Goal: Communication & Community: Share content

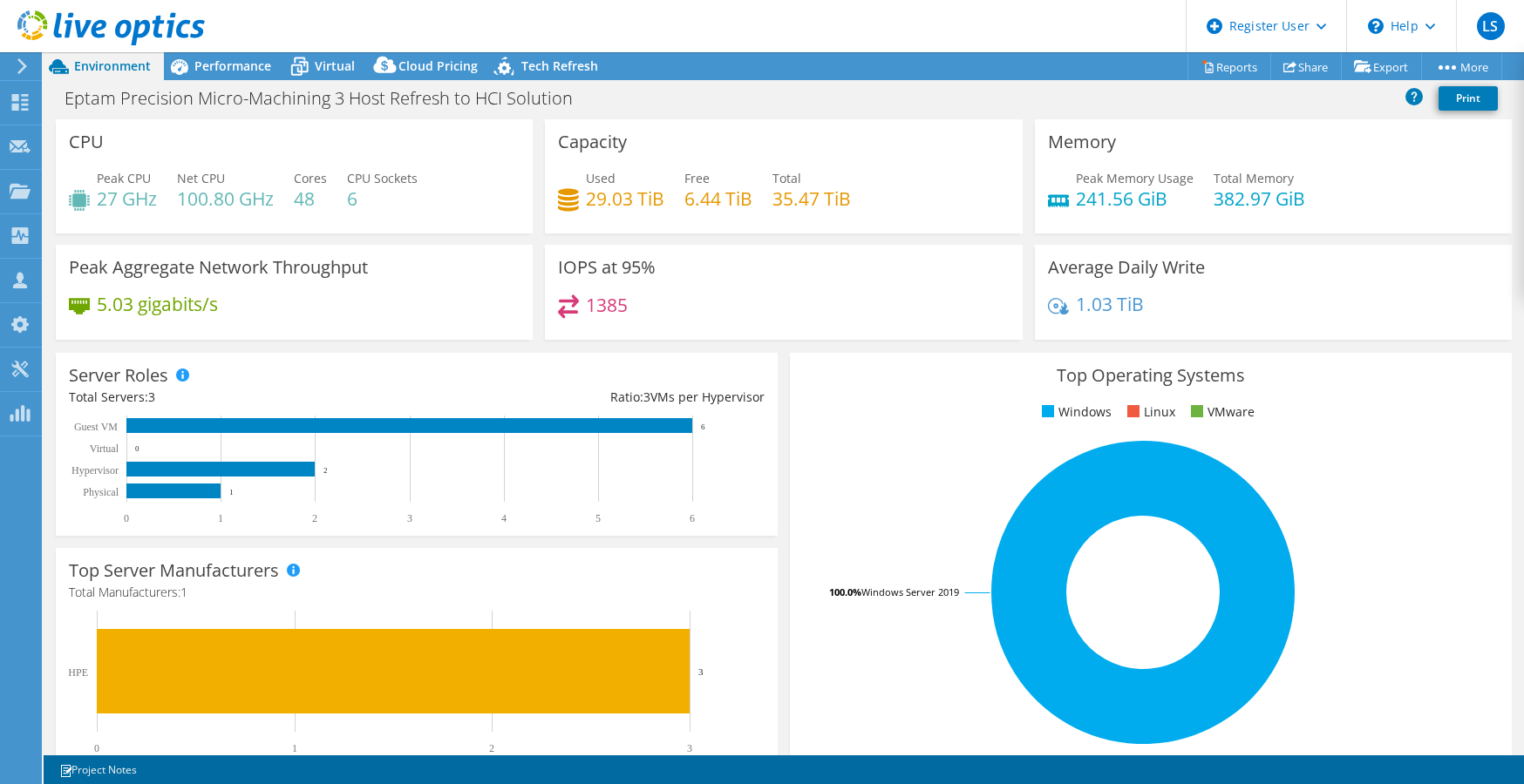
select select "USD"
click at [1299, 72] on link "Share" at bounding box center [1307, 66] width 72 height 27
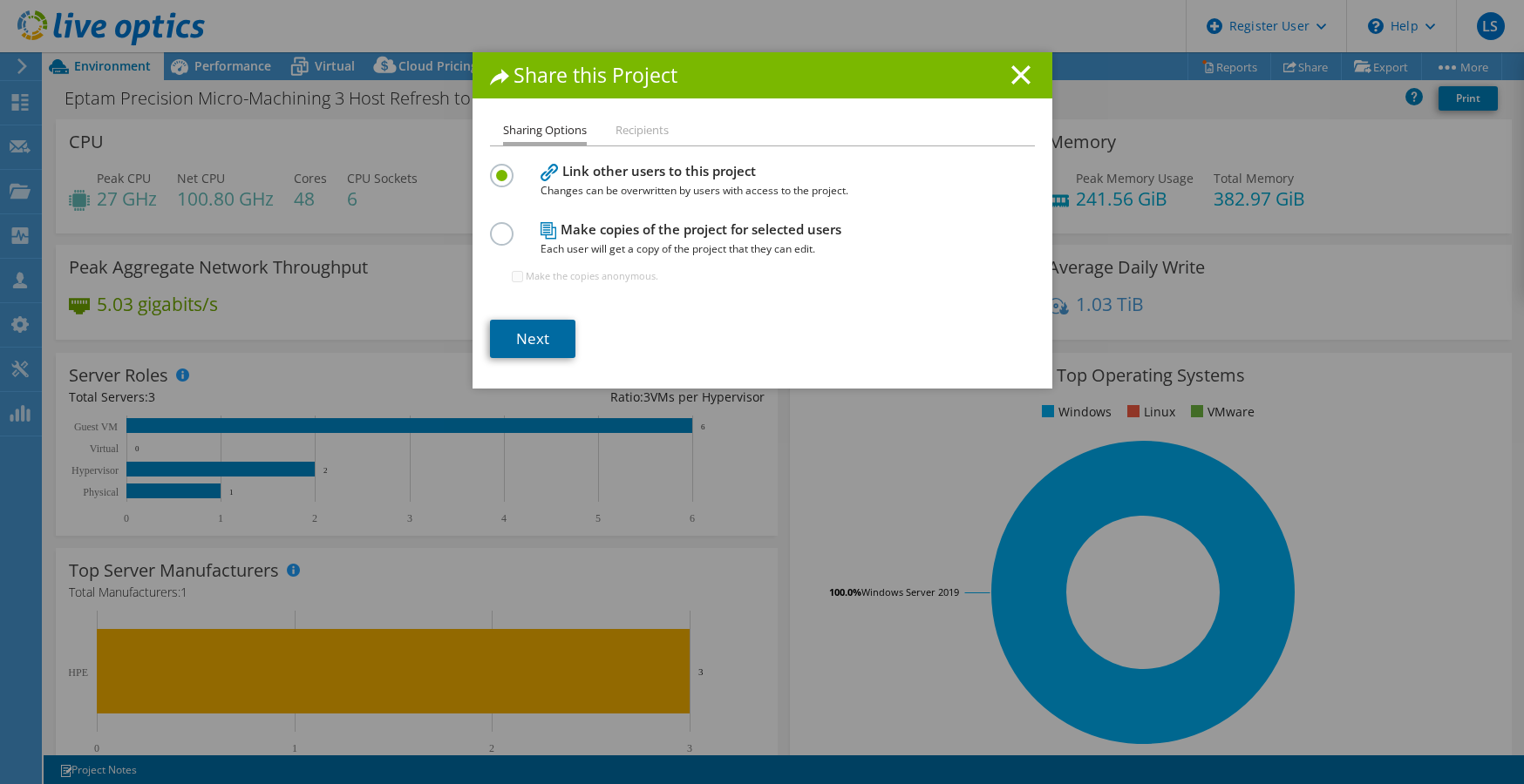
click at [543, 335] on link "Next" at bounding box center [532, 339] width 85 height 39
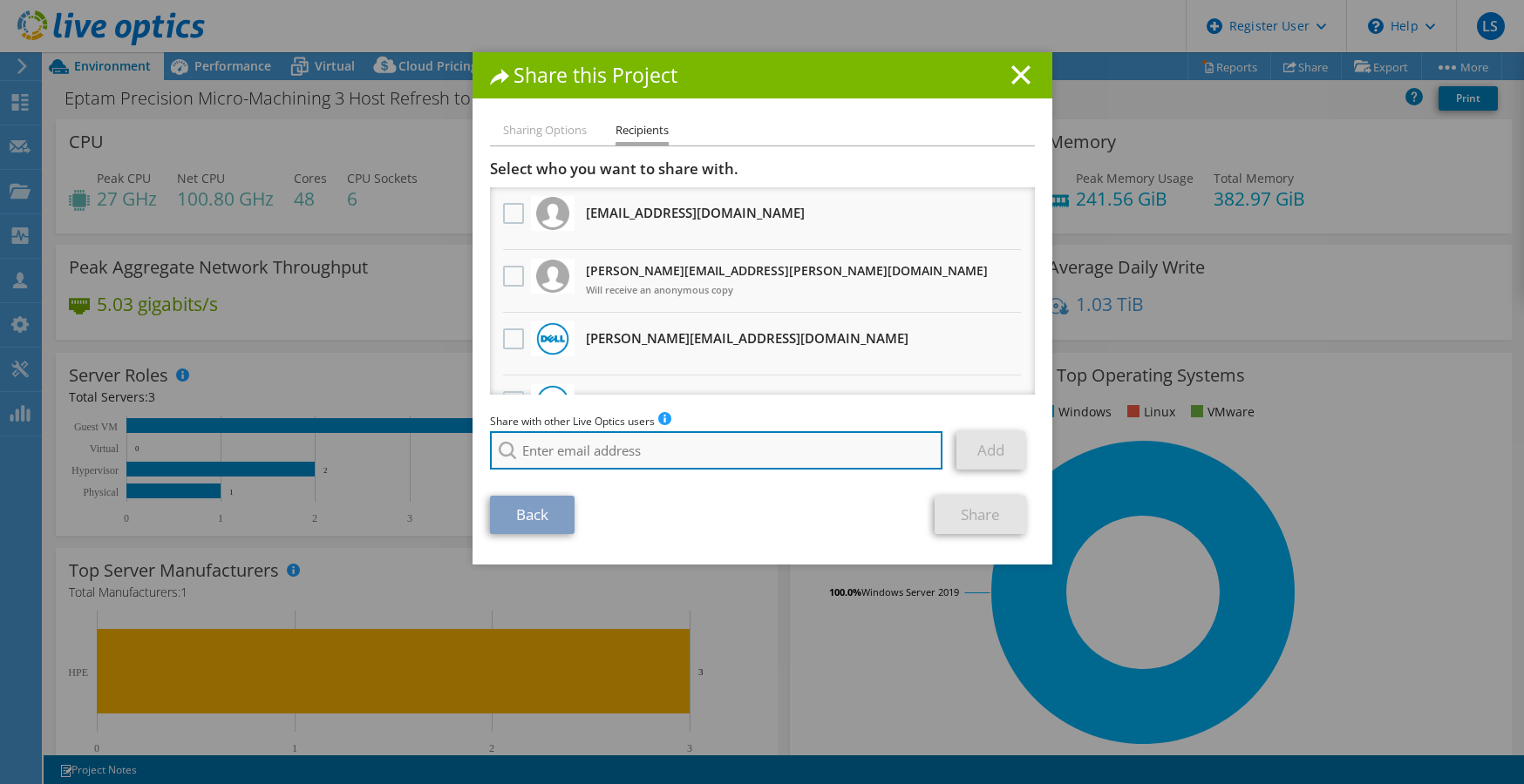
click at [579, 454] on input "search" at bounding box center [716, 450] width 453 height 39
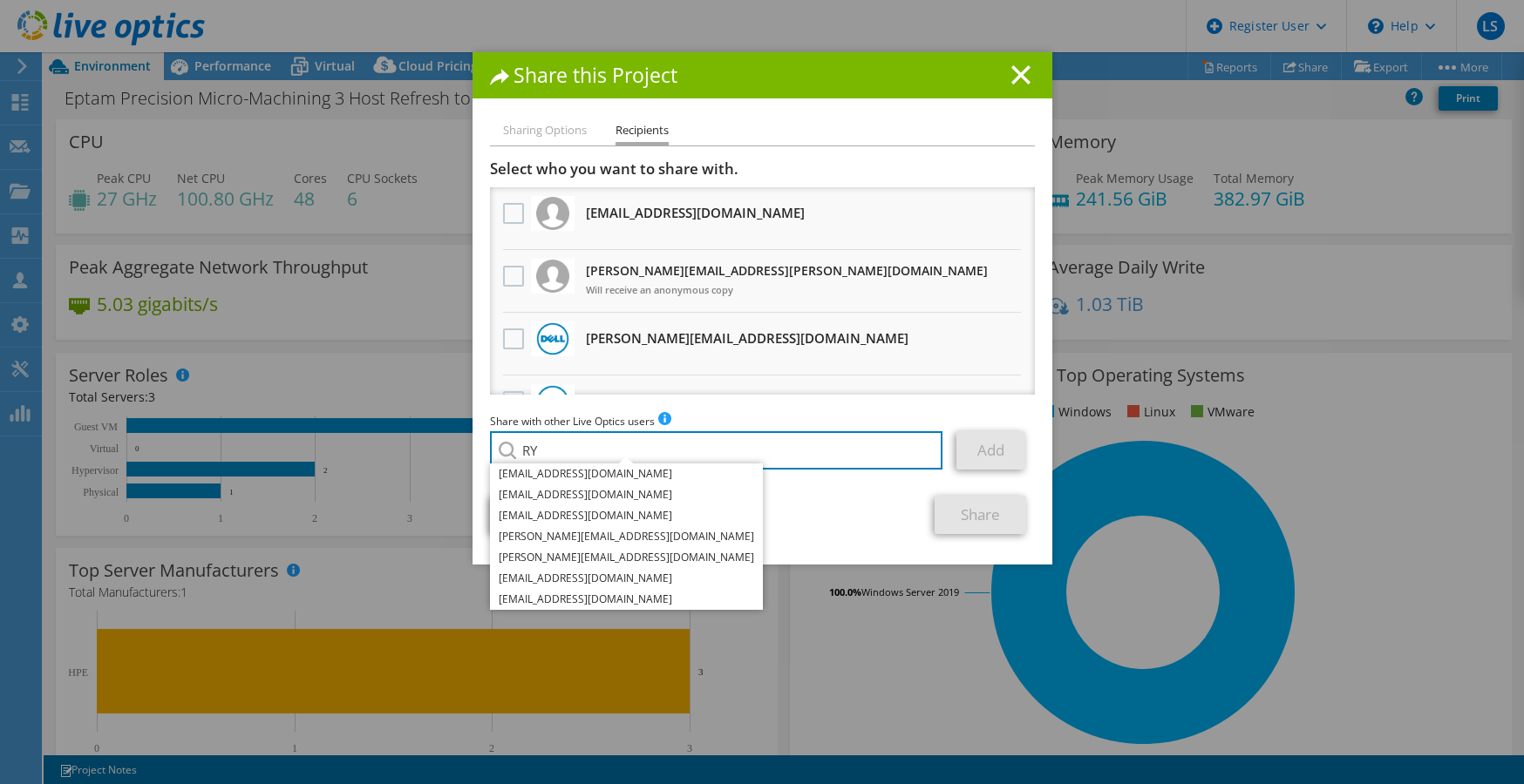
type input "R"
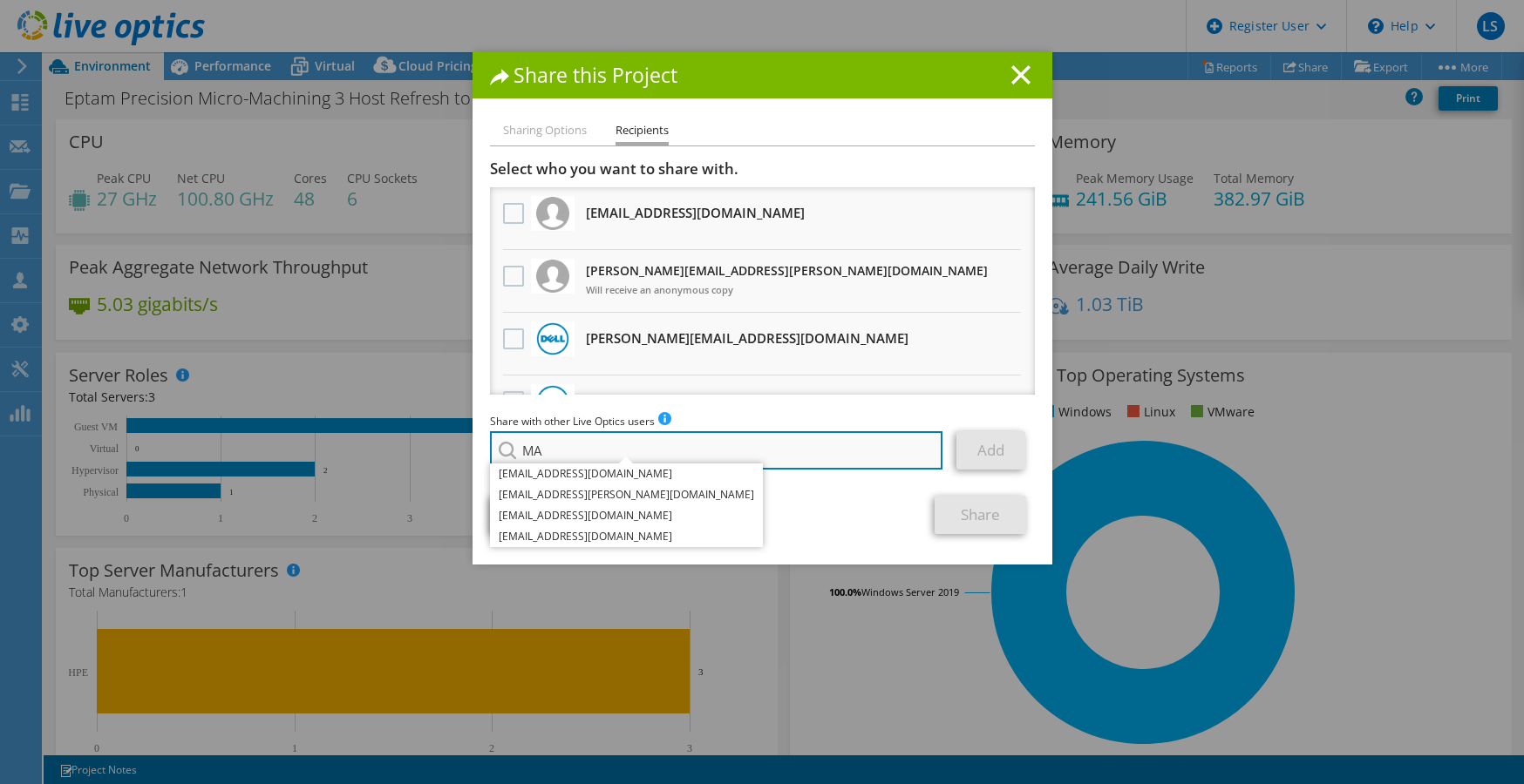
type input "M"
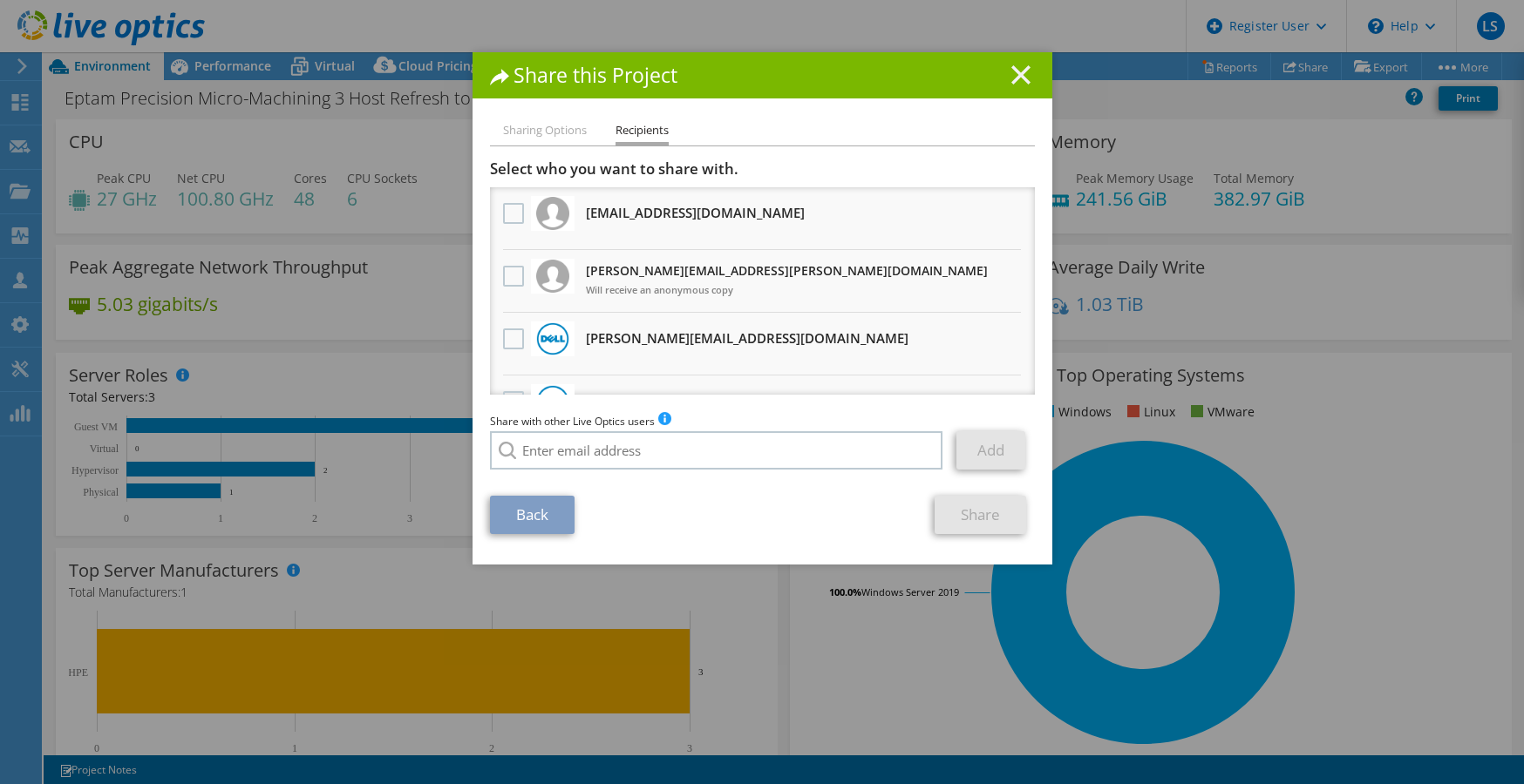
click at [1013, 73] on line at bounding box center [1020, 75] width 17 height 17
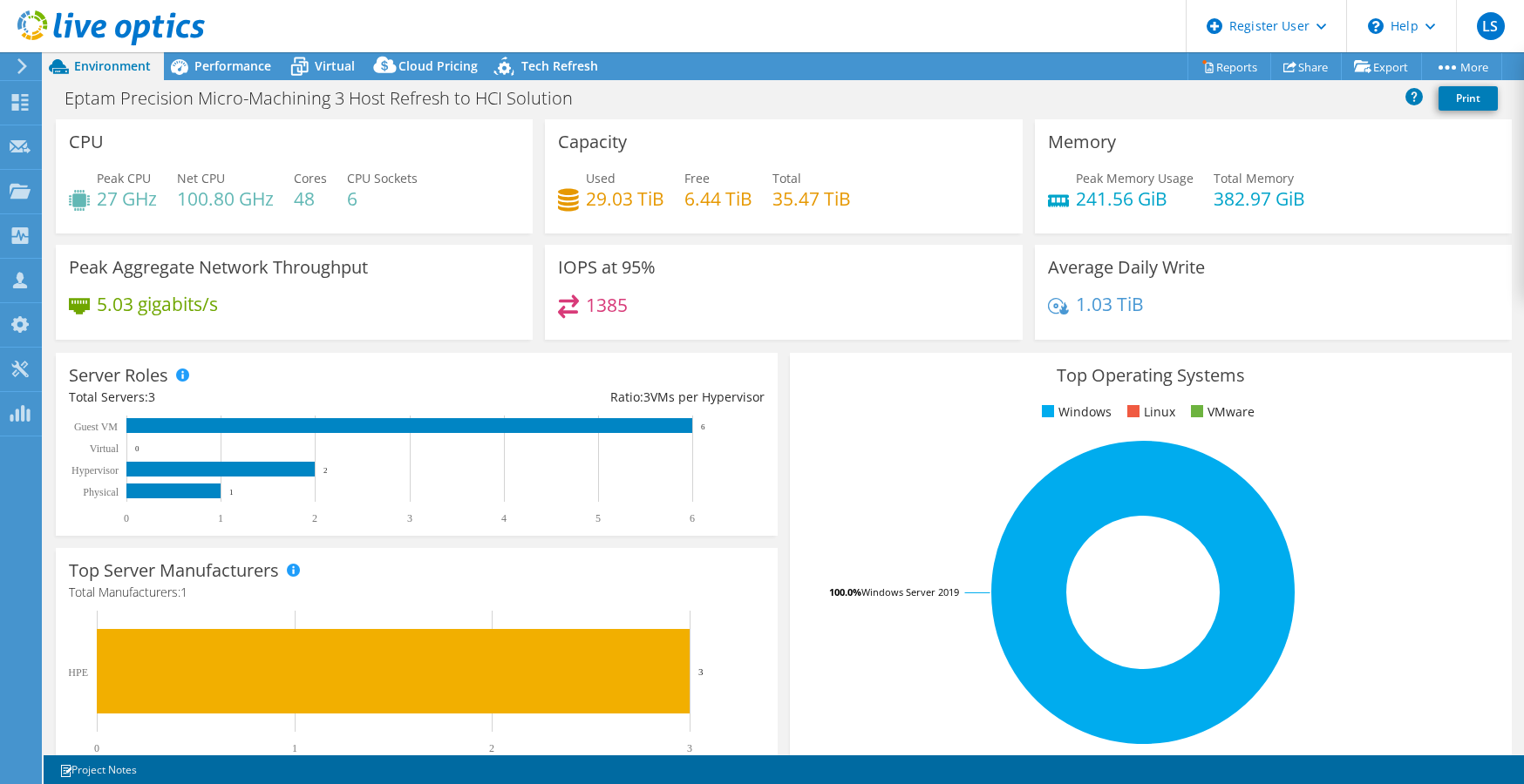
click at [1359, 176] on div "Peak Memory Usage 241.56 GiB Total Memory 382.97 GiB" at bounding box center [1273, 197] width 451 height 57
click at [1289, 65] on link "Share" at bounding box center [1307, 66] width 72 height 27
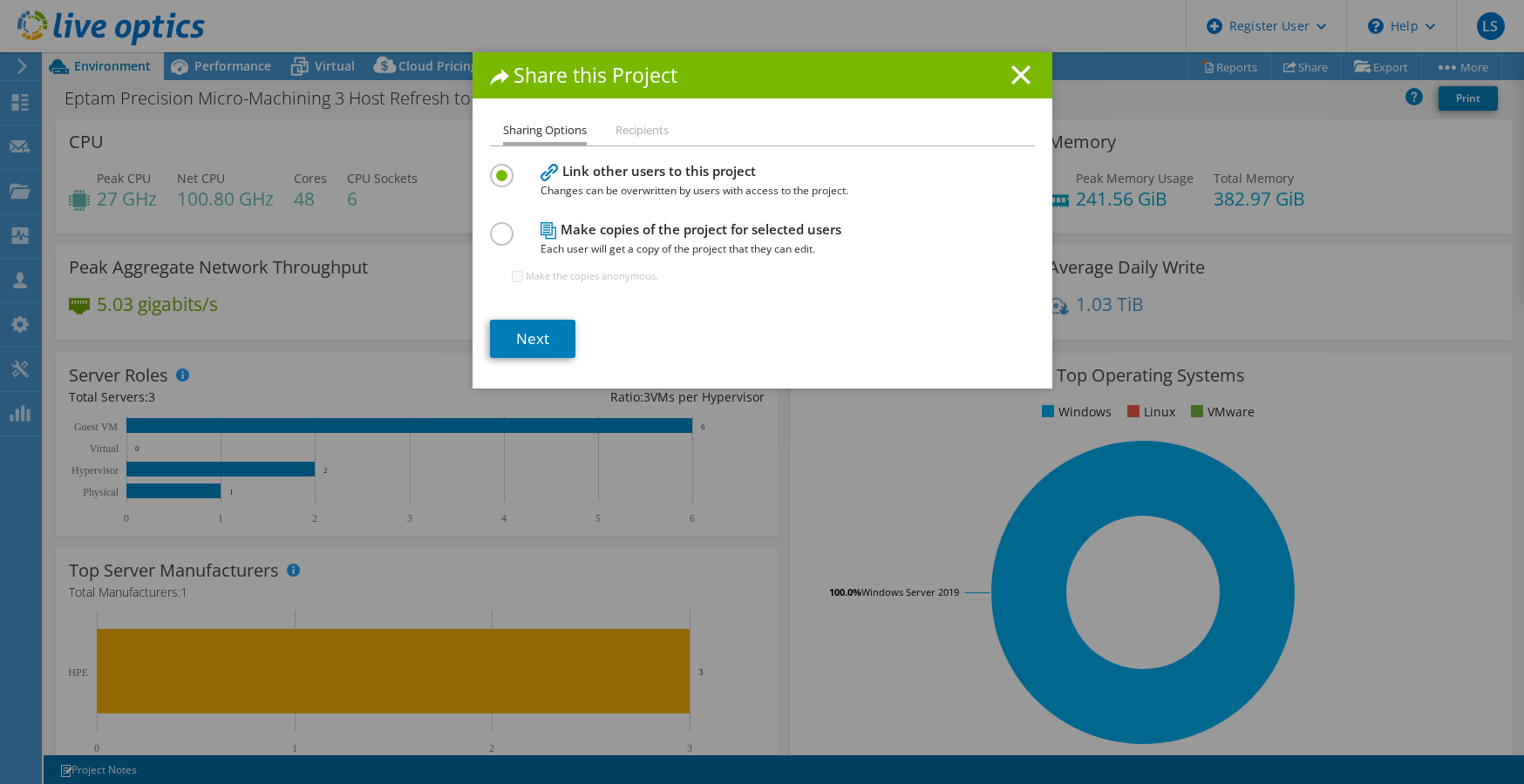
click at [644, 118] on div "Share this Project Sharing Options Recipients Link other users to this project …" at bounding box center [762, 220] width 580 height 336
click at [634, 122] on li "Recipients" at bounding box center [642, 131] width 53 height 22
click at [511, 238] on div at bounding box center [505, 231] width 31 height 19
click at [1032, 72] on div "Share this Project" at bounding box center [762, 75] width 580 height 46
click at [1030, 70] on div "Share this Project" at bounding box center [762, 75] width 580 height 46
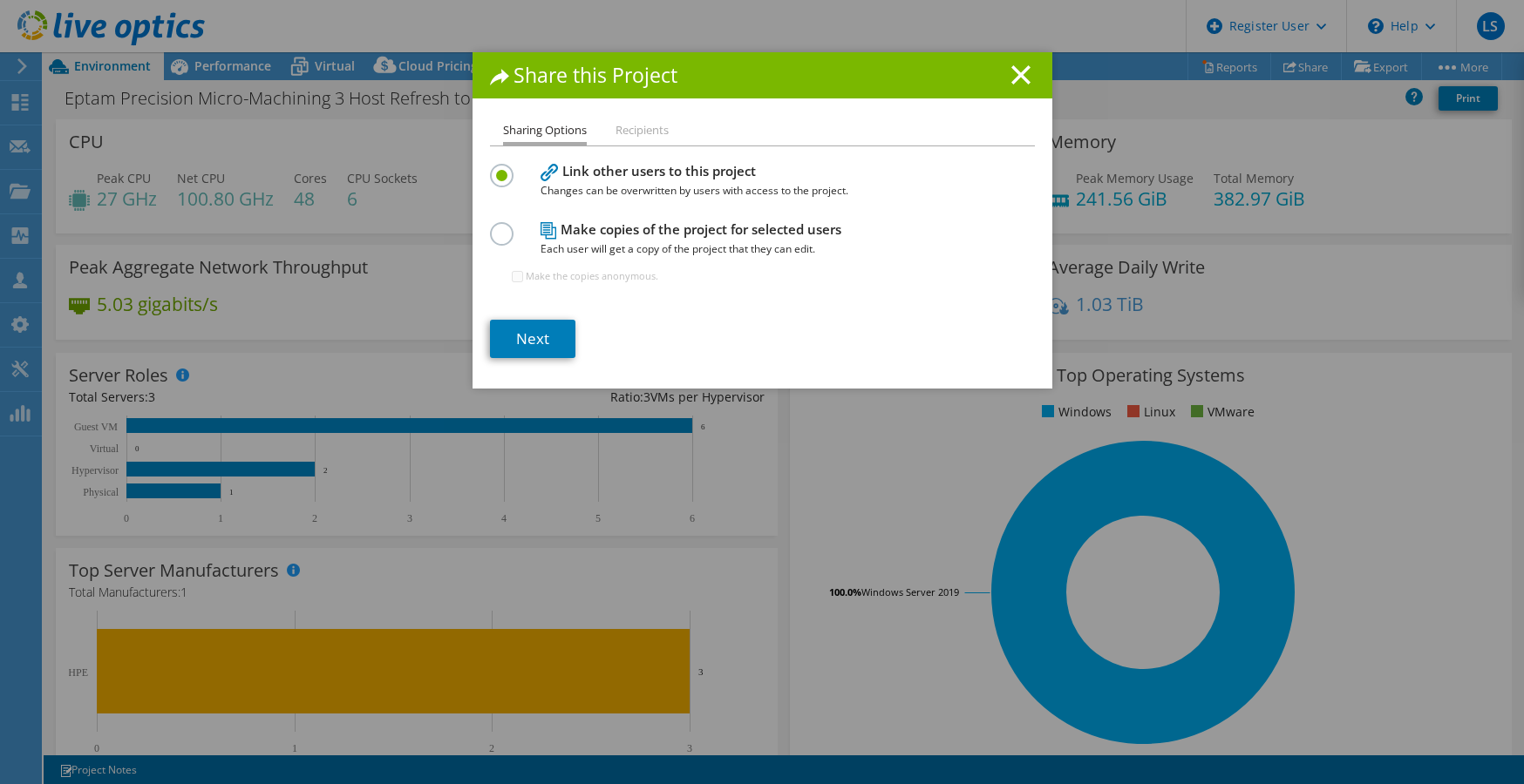
click at [1019, 62] on div "Share this Project" at bounding box center [762, 75] width 580 height 46
click at [1015, 69] on icon at bounding box center [1020, 75] width 19 height 19
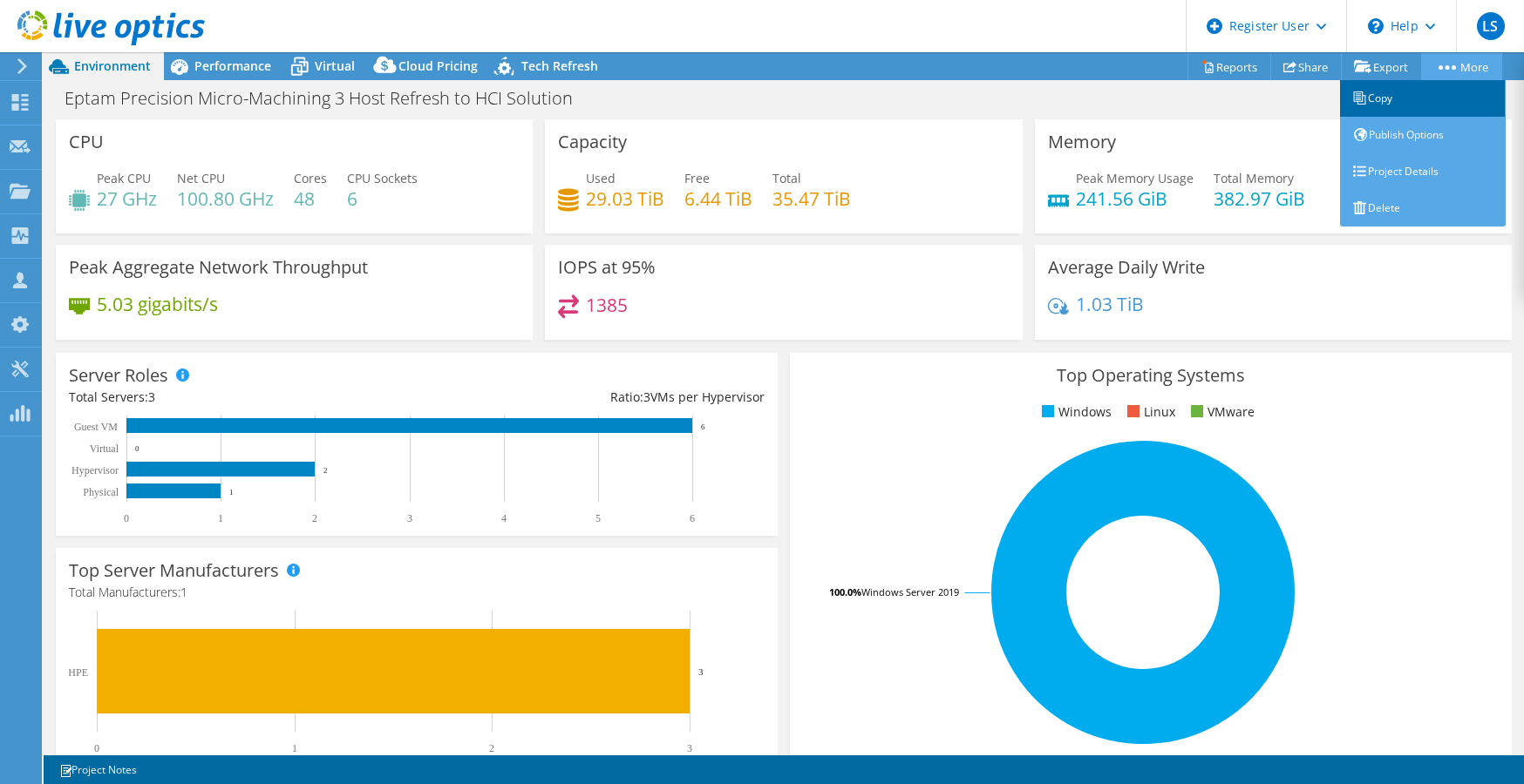
click at [1416, 107] on link "Copy" at bounding box center [1422, 98] width 165 height 37
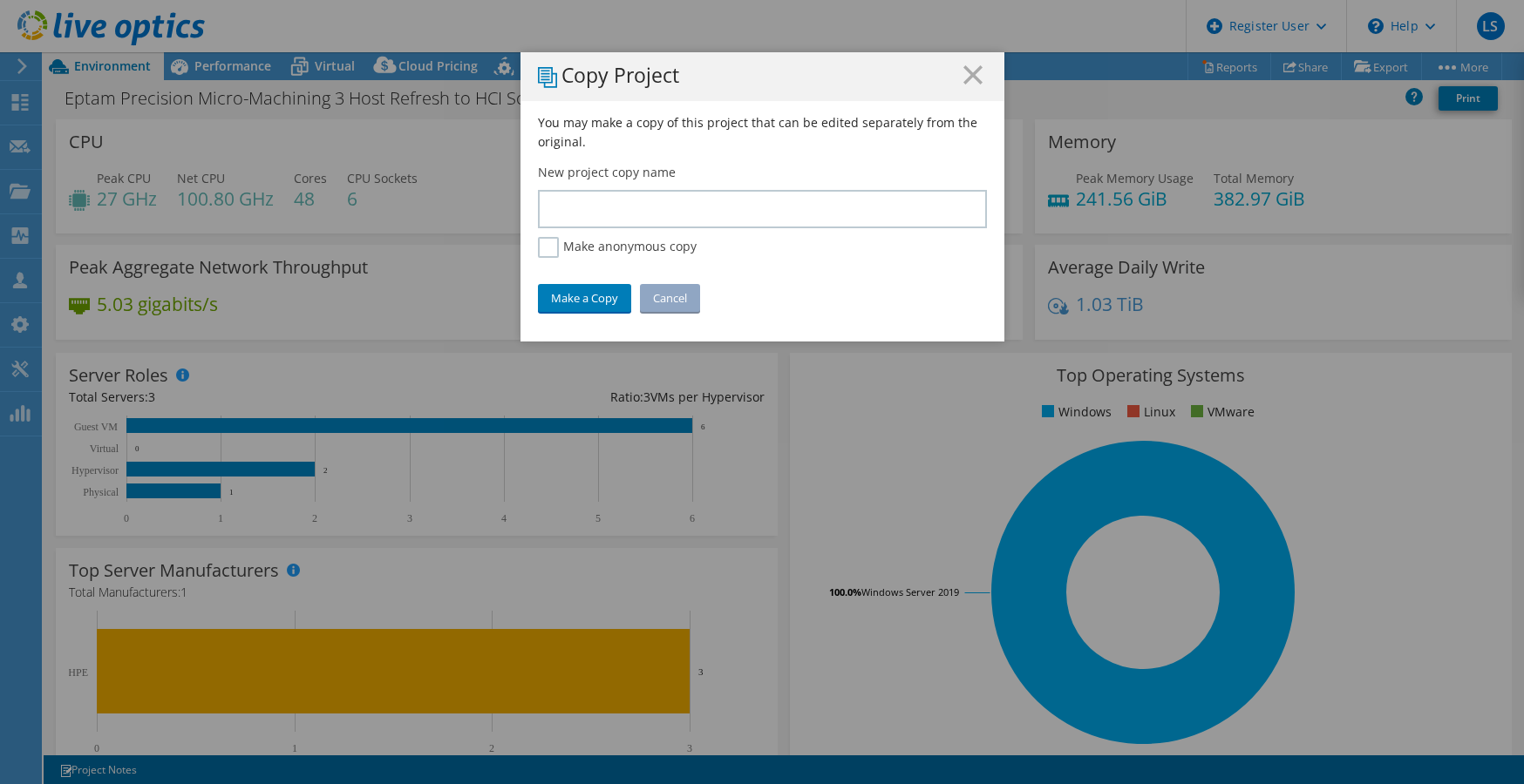
click at [967, 71] on icon at bounding box center [972, 75] width 19 height 19
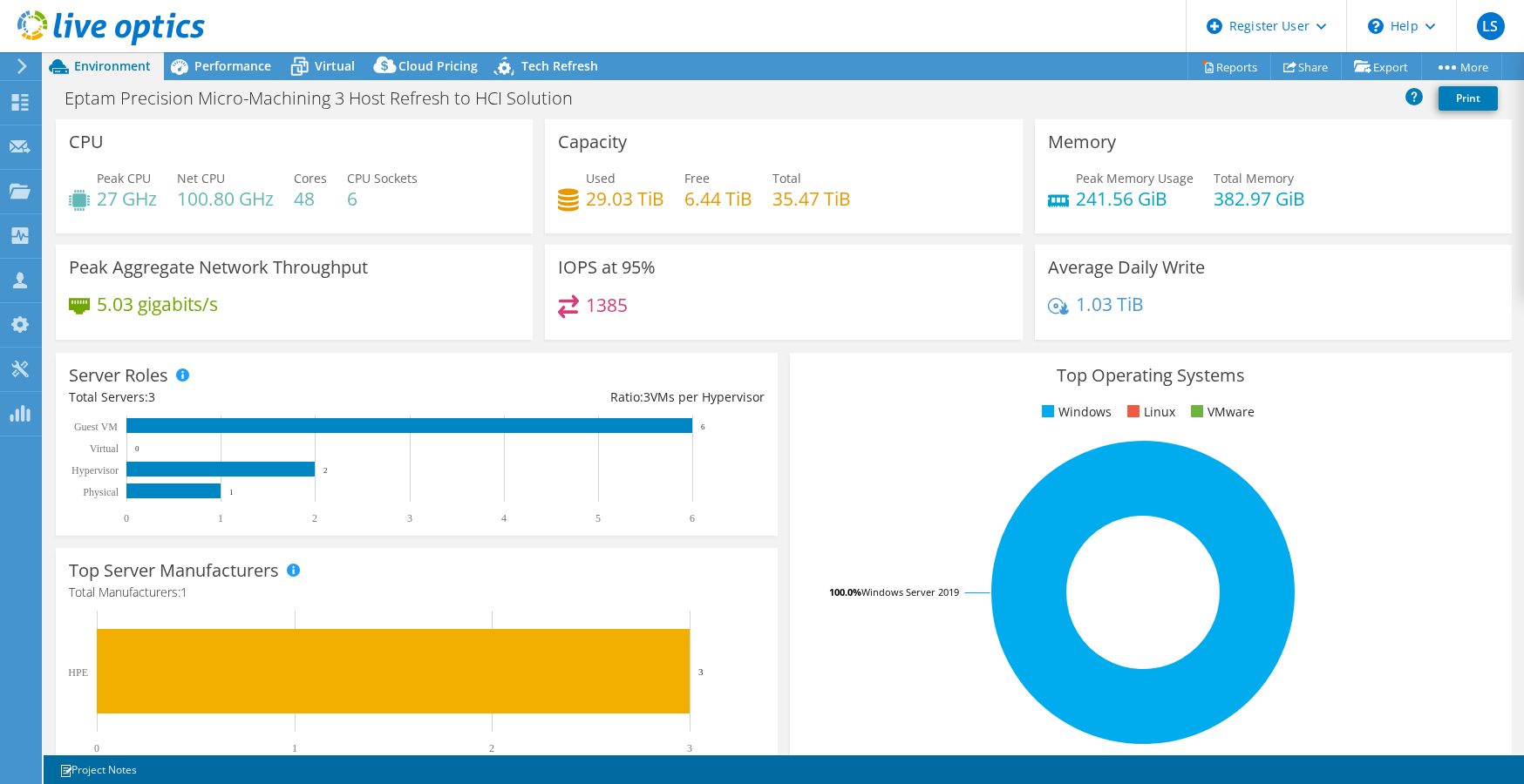
click at [15, 57] on div at bounding box center [102, 29] width 205 height 58
click at [46, 118] on div "Dashboard" at bounding box center [82, 102] width 82 height 44
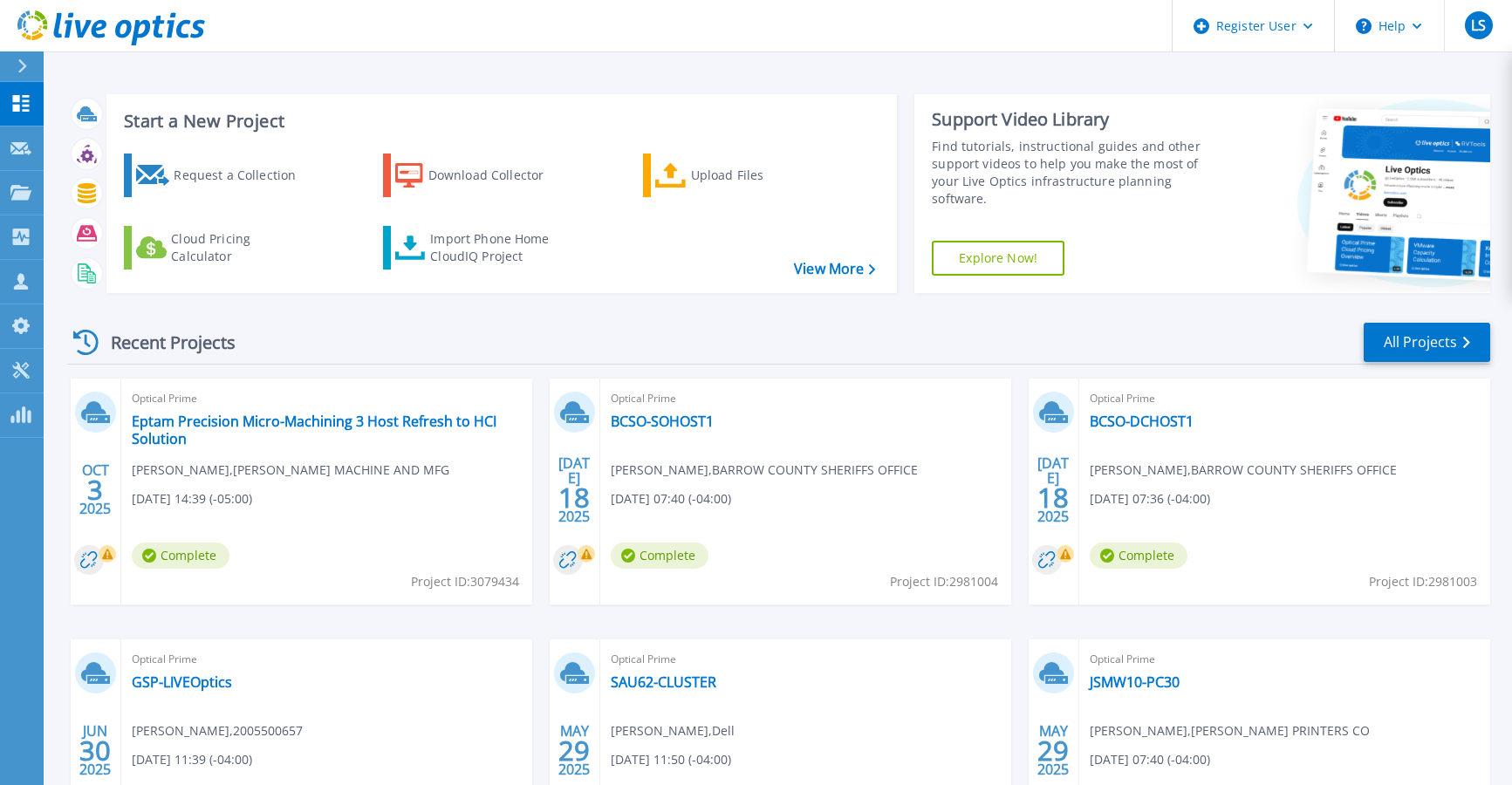
click at [491, 581] on span "Project ID: 3079434" at bounding box center [465, 581] width 108 height 19
copy span "3079434"
click at [1166, 622] on div "OCT 3 2025 Optical Prime Eptam Precision Micro-Machining 3 Host Refresh to HCI …" at bounding box center [772, 639] width 1437 height 522
click at [432, 424] on link "Eptam Precision Micro-Machining 3 Host Refresh to HCI Solution" at bounding box center [327, 430] width 390 height 35
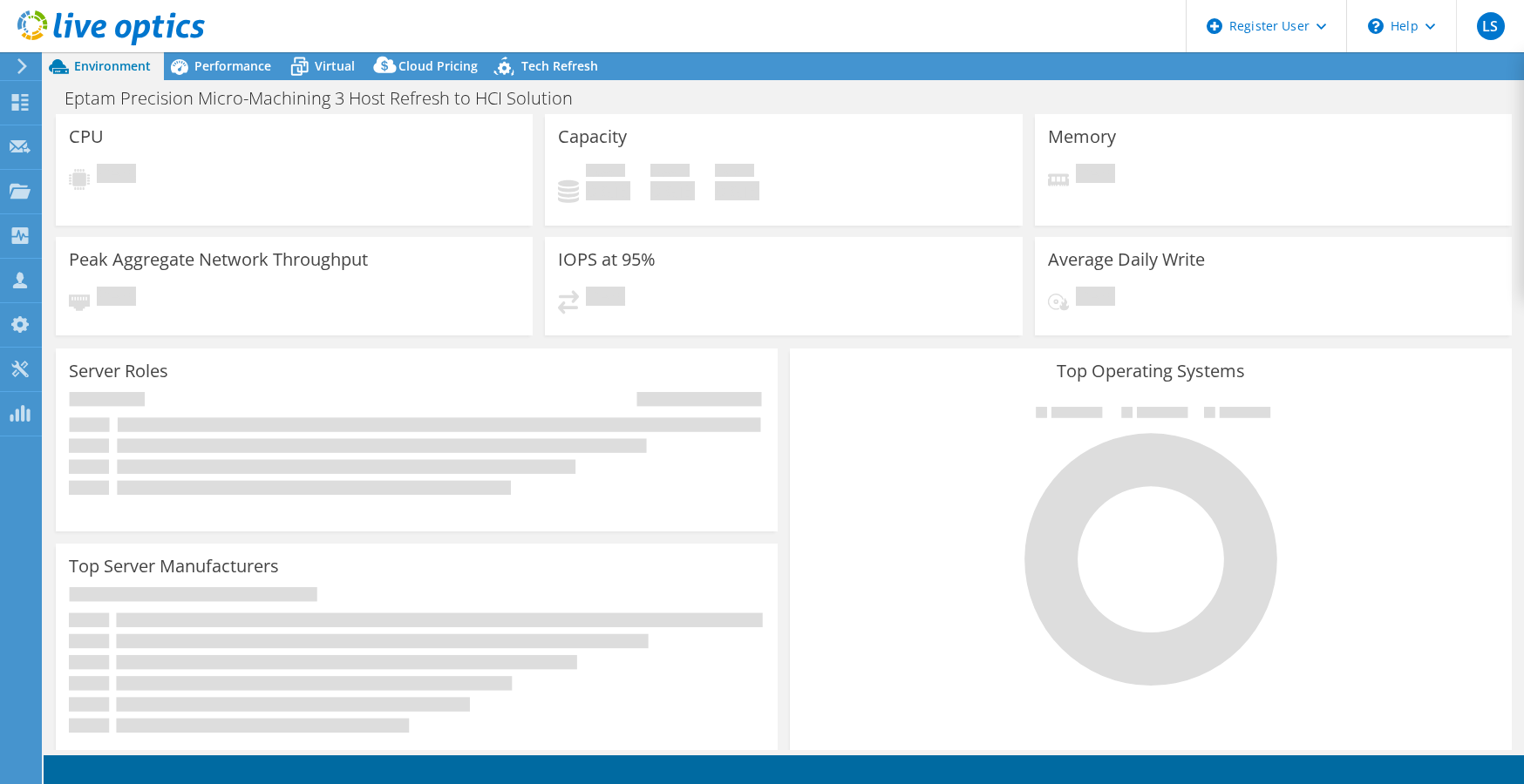
select select "USD"
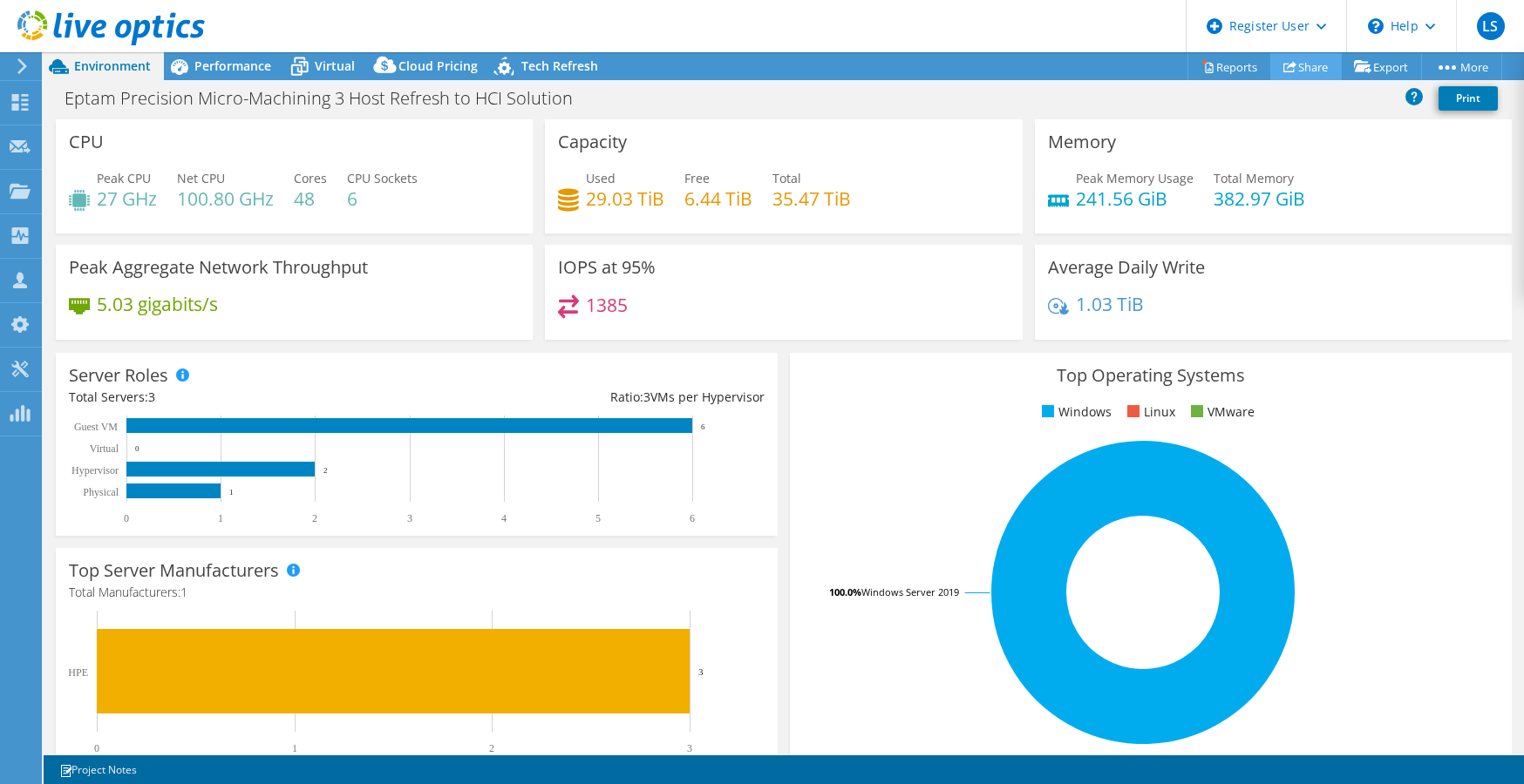
click at [1295, 72] on link "Share" at bounding box center [1307, 66] width 72 height 27
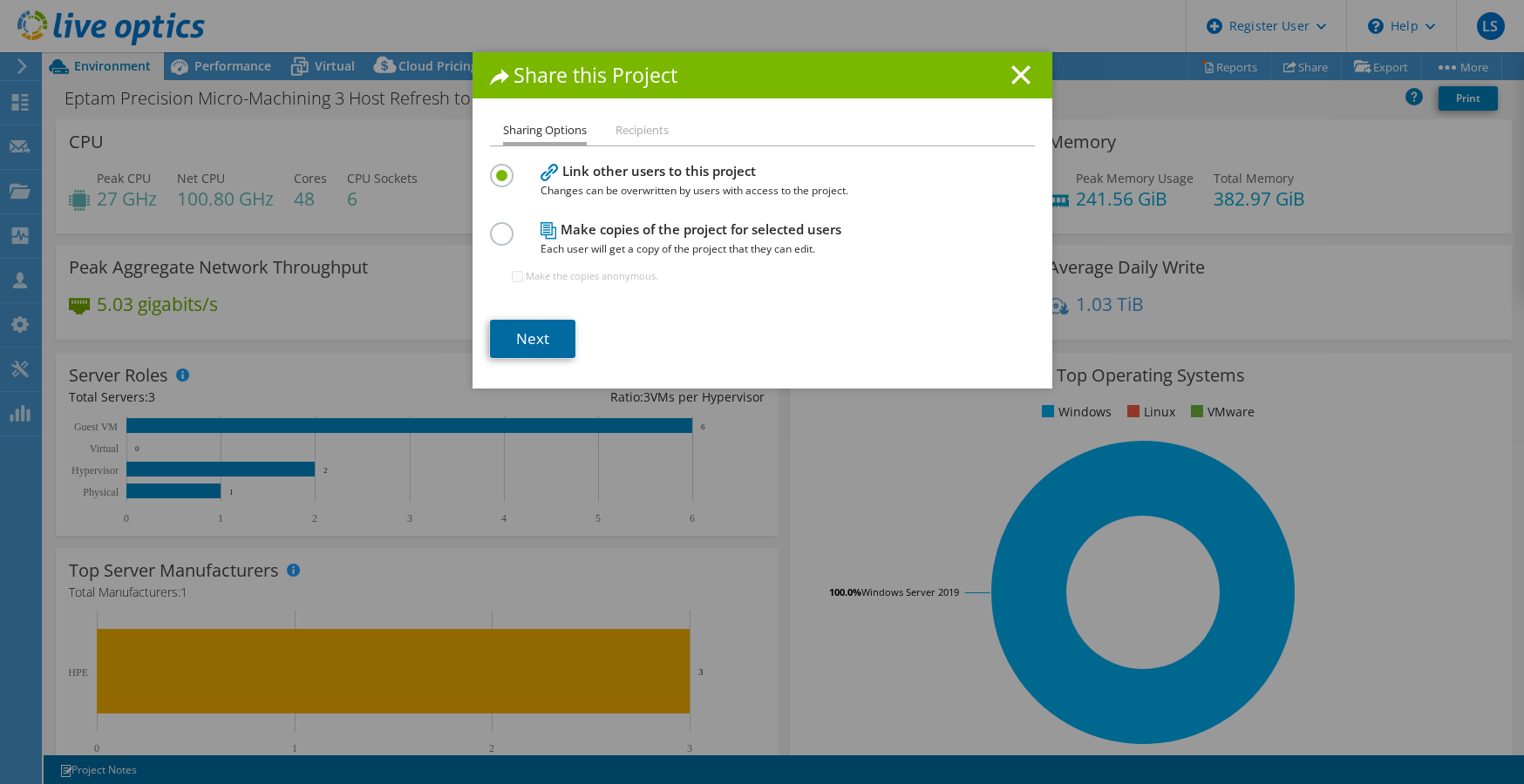
click at [534, 334] on link "Next" at bounding box center [532, 339] width 85 height 39
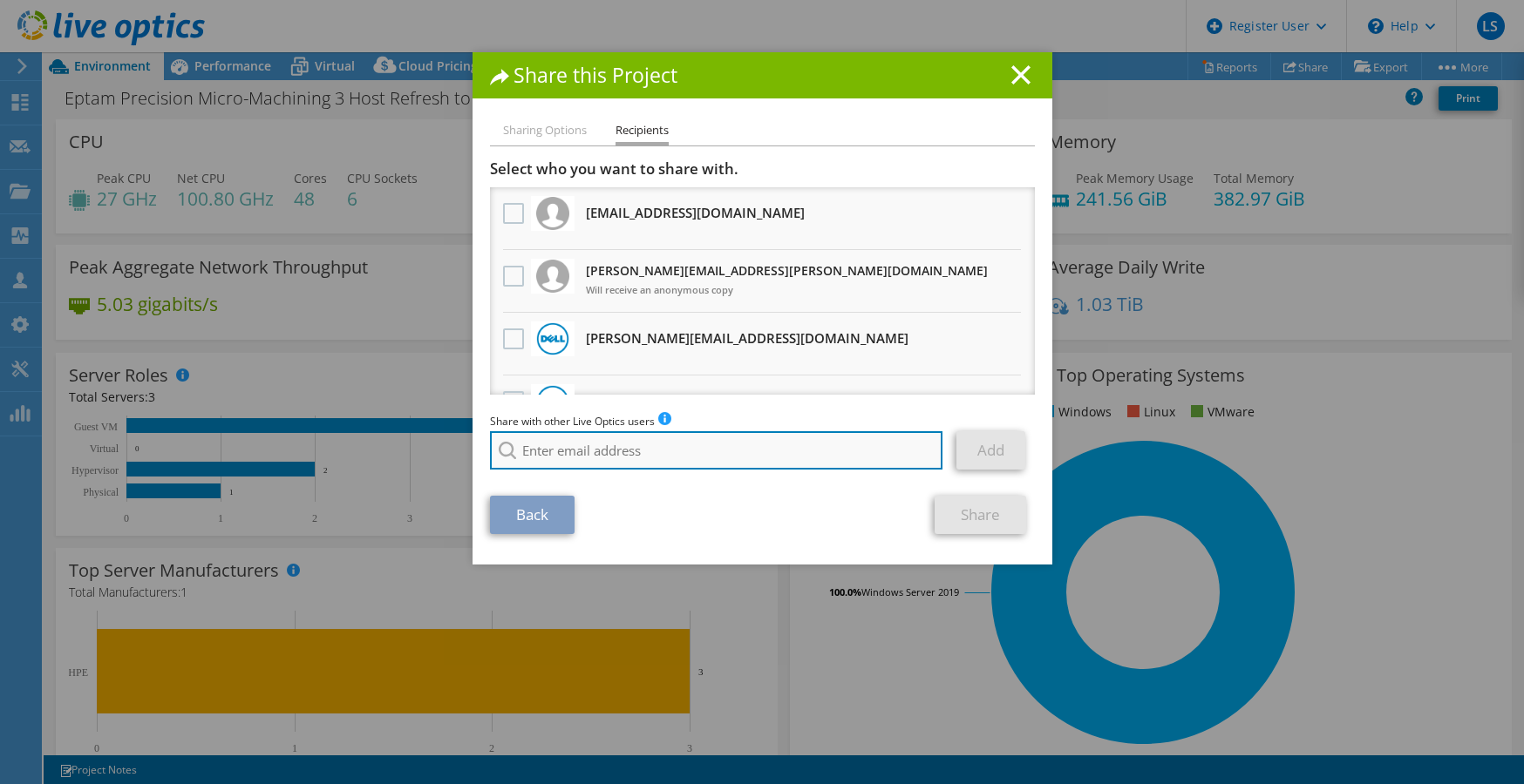
click at [604, 444] on input "search" at bounding box center [716, 450] width 453 height 39
type input "ryan.mannan@dell.com"
click at [1334, 515] on div "Share this Project Sharing Options Recipients Link other users to this project …" at bounding box center [762, 392] width 1524 height 680
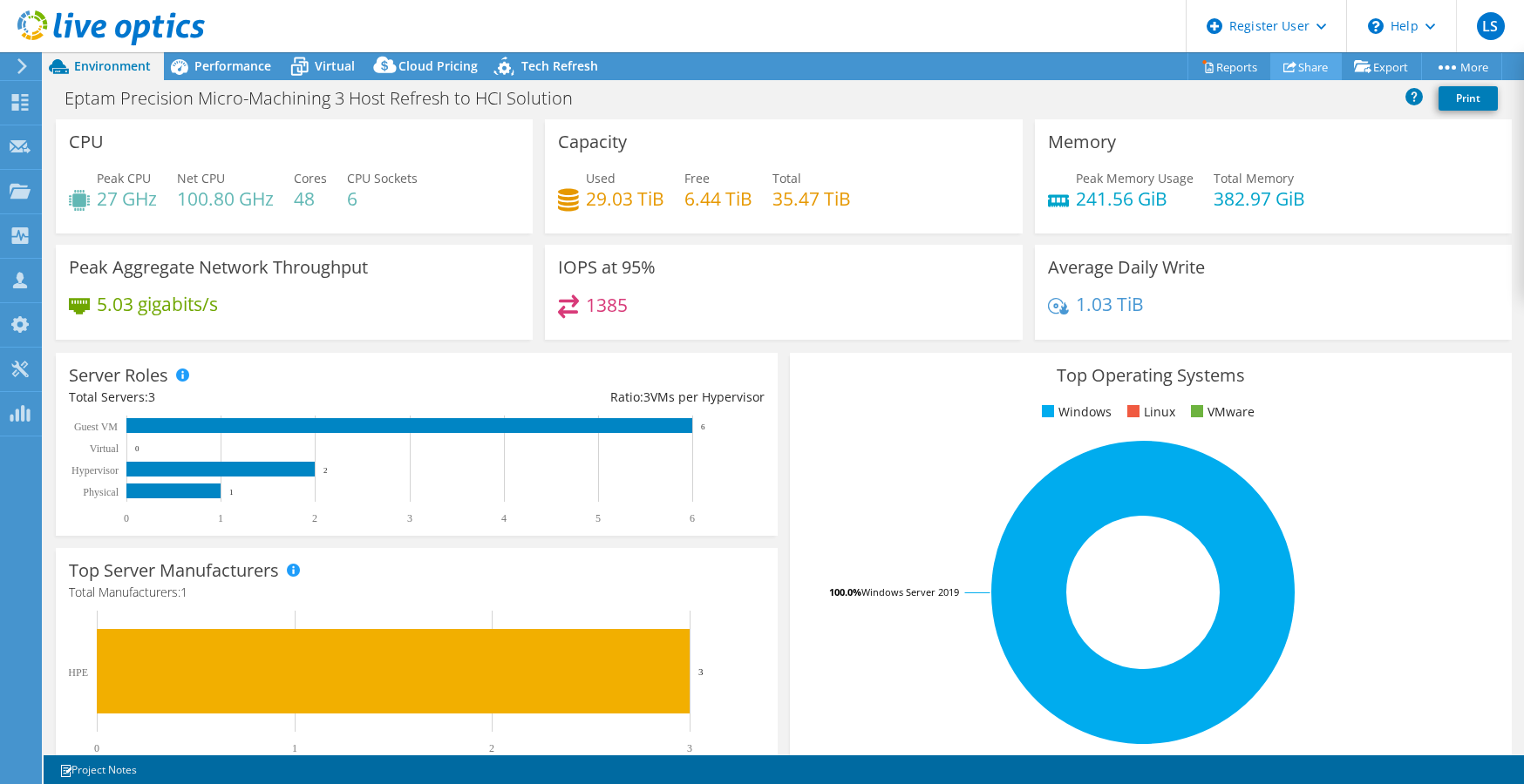
click at [1279, 75] on link "Share" at bounding box center [1307, 66] width 72 height 27
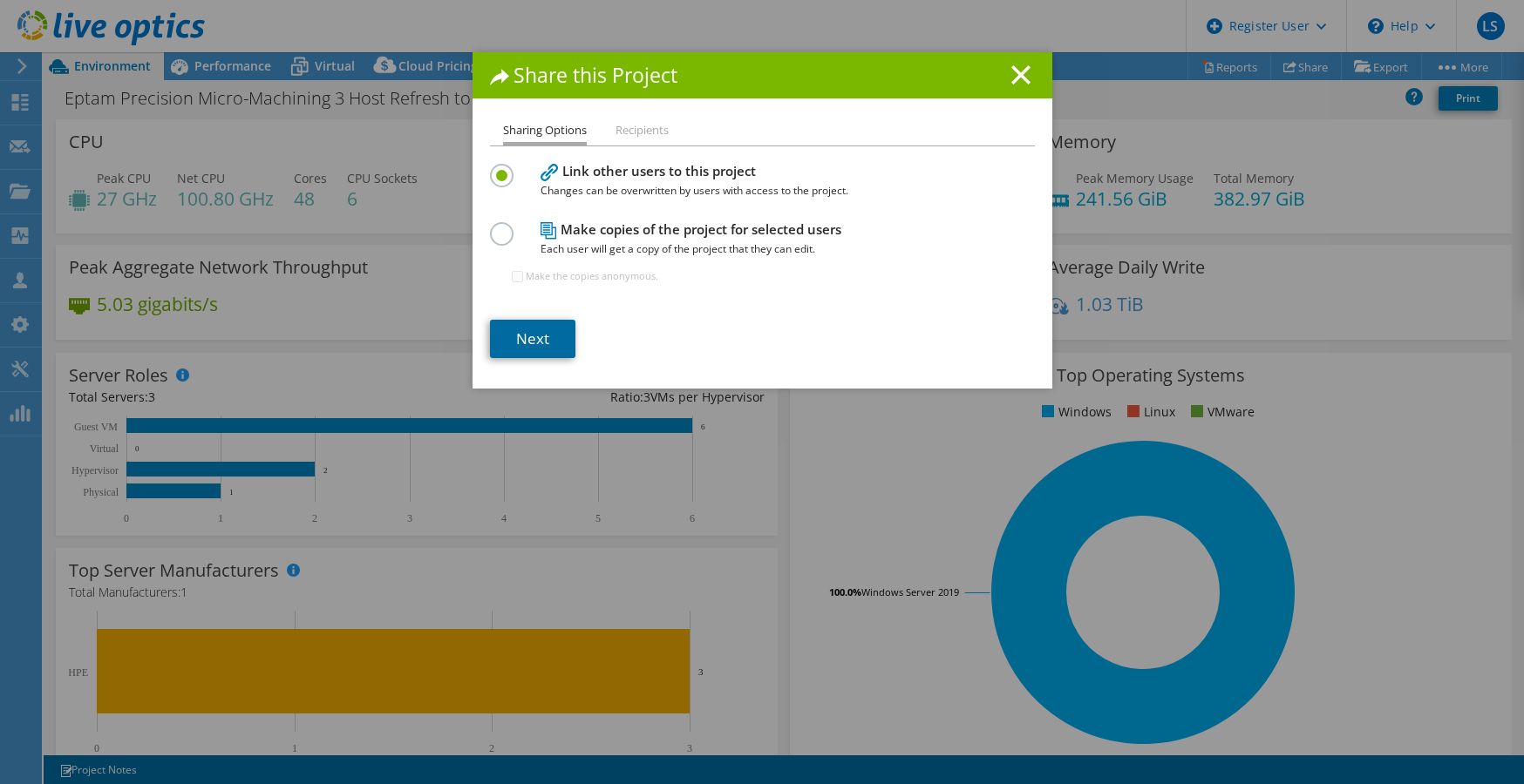
click at [539, 354] on link "Next" at bounding box center [532, 339] width 85 height 39
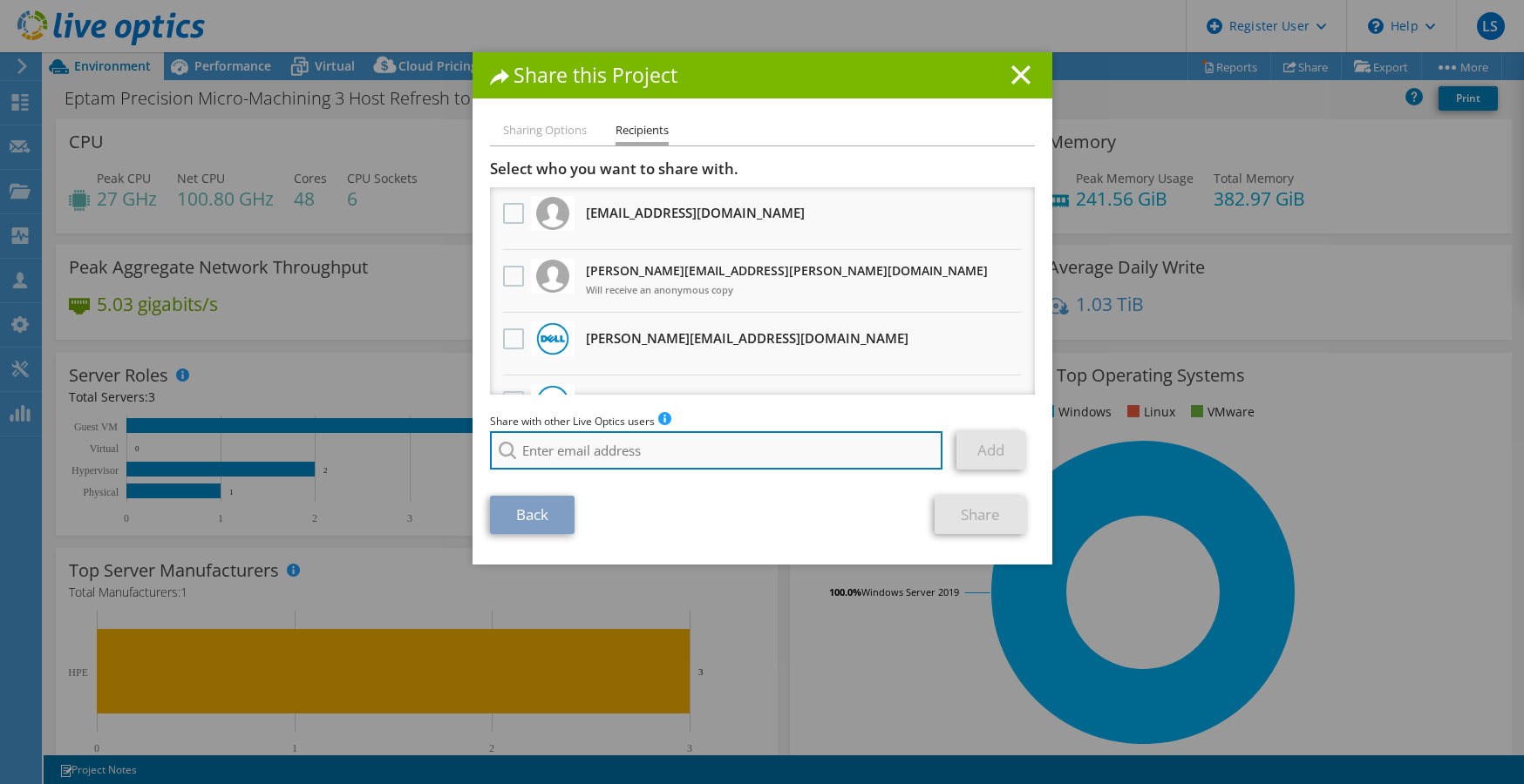
click at [619, 436] on input "search" at bounding box center [716, 450] width 453 height 39
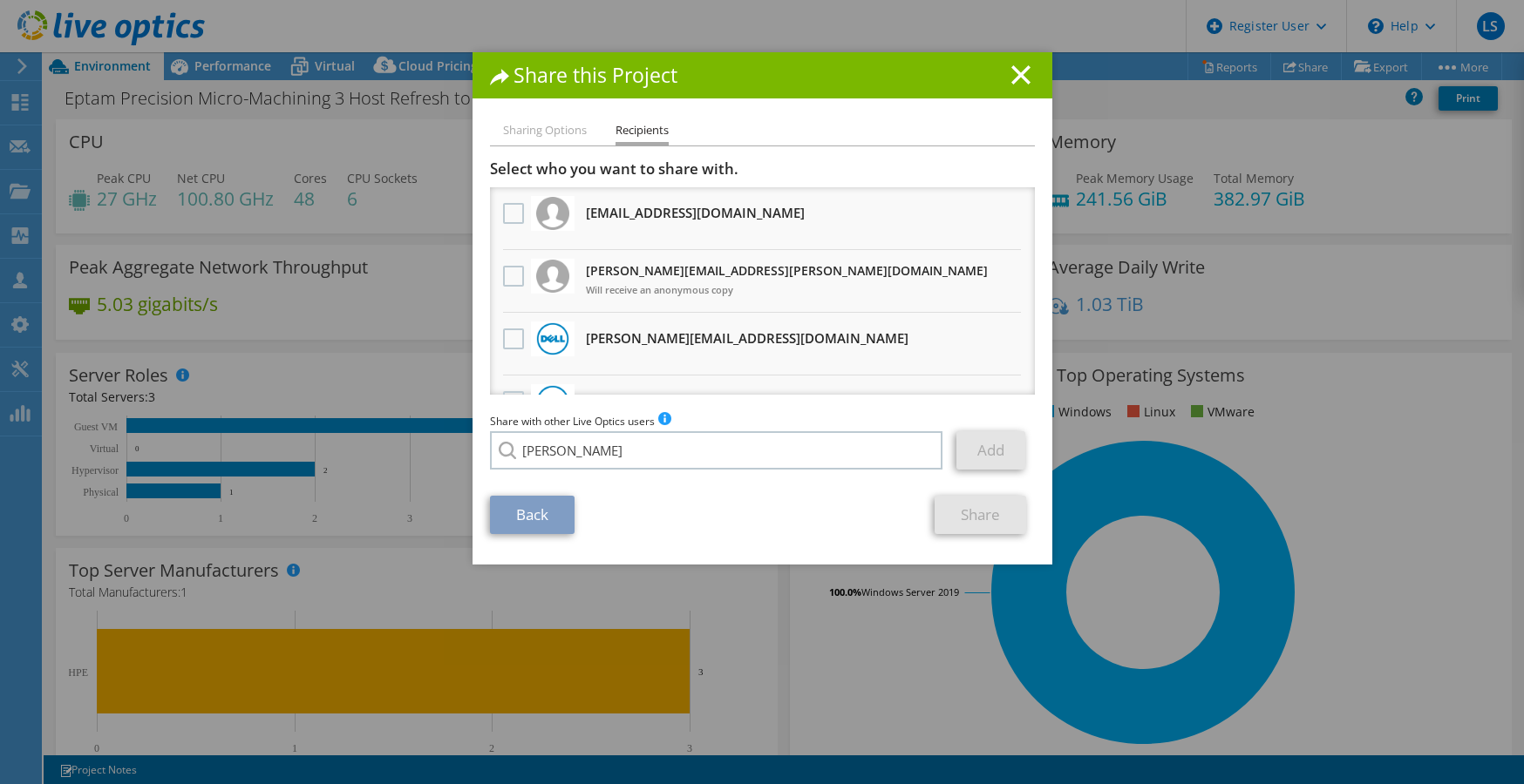
click at [571, 473] on li "Ryann.Mannan@dell.com" at bounding box center [667, 462] width 355 height 21
type input "Ryann.Mannan@dell.com"
click at [970, 447] on link "Add" at bounding box center [990, 450] width 69 height 39
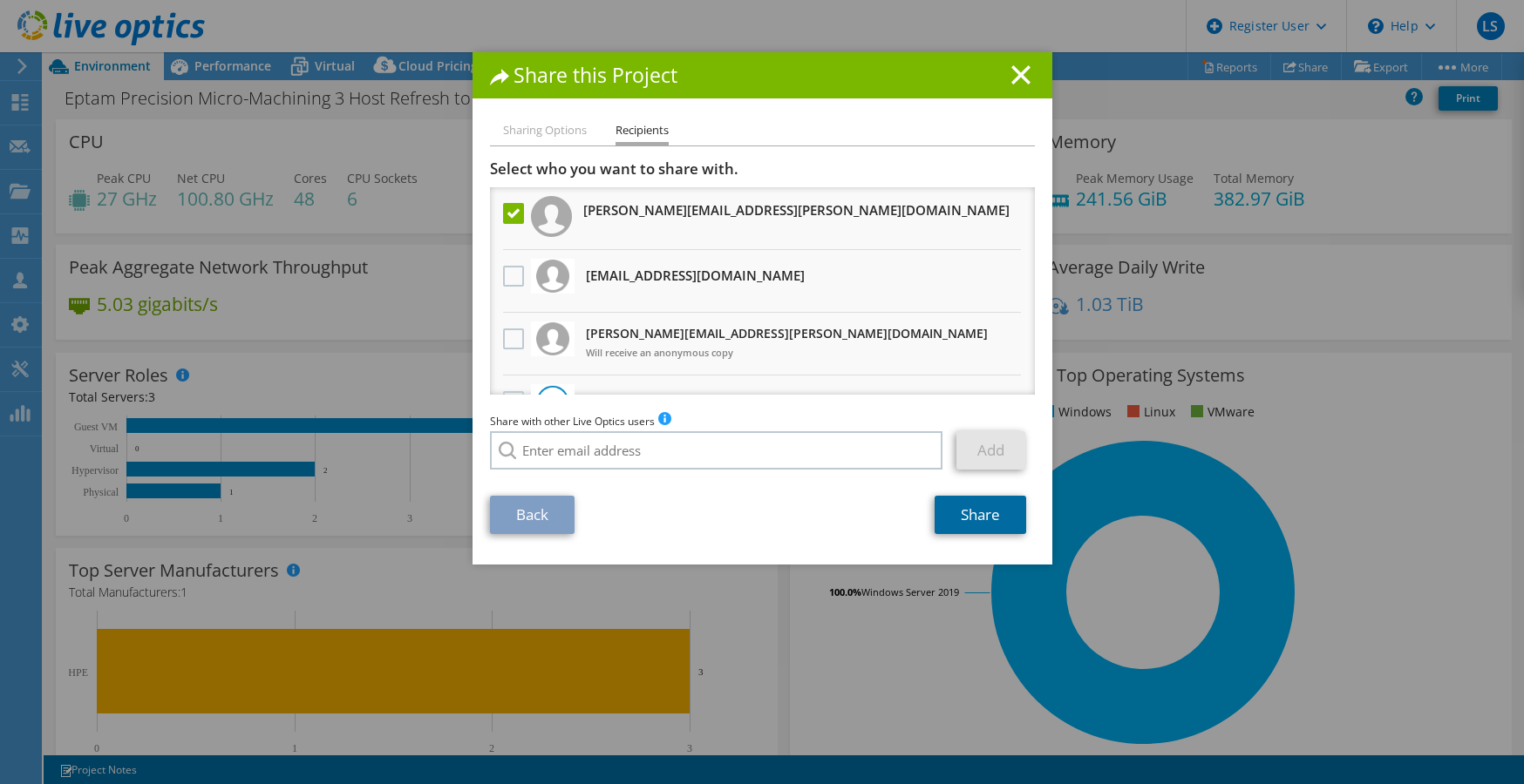
click at [983, 516] on link "Share" at bounding box center [980, 515] width 92 height 39
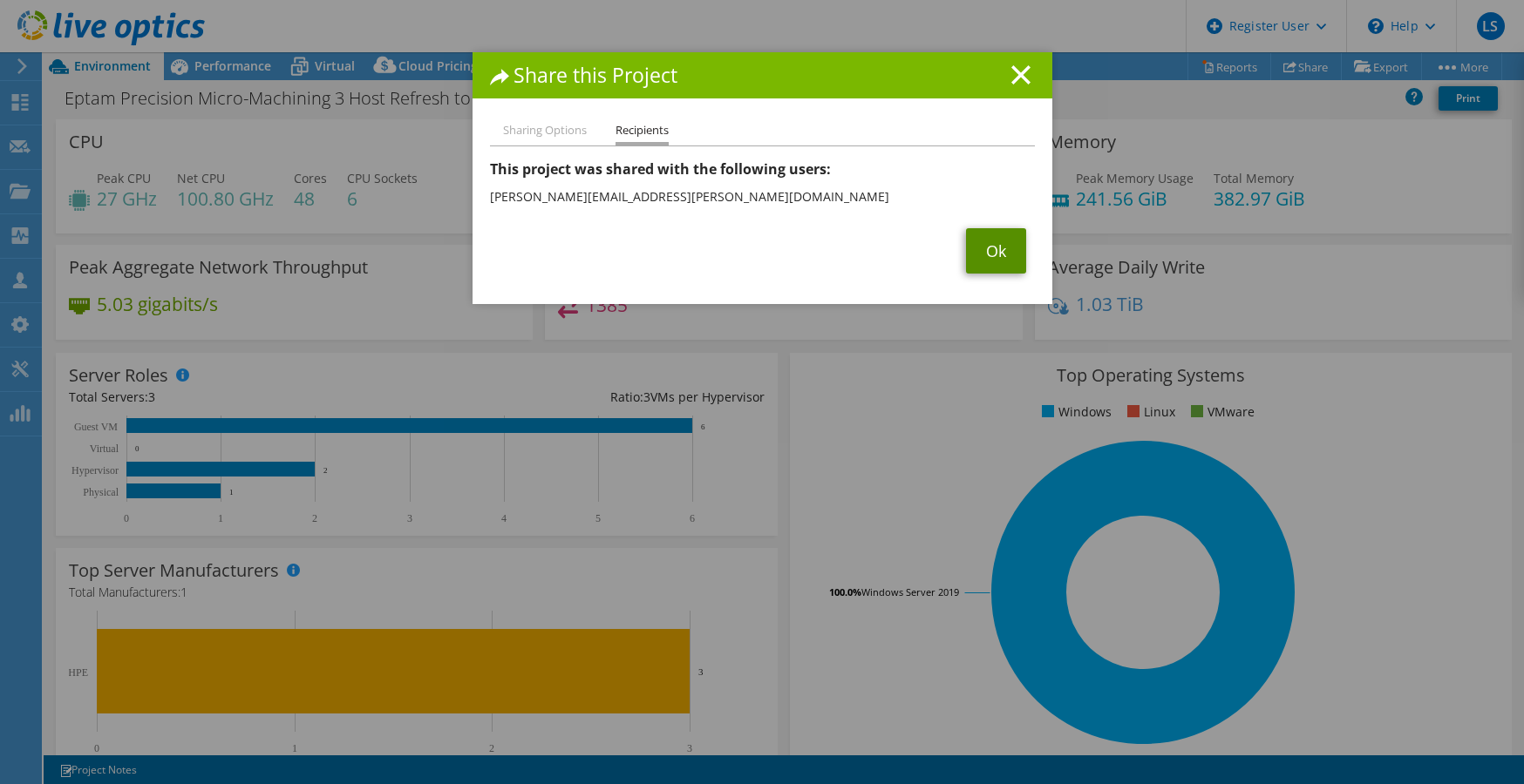
click at [1007, 249] on link "Ok" at bounding box center [996, 251] width 60 height 45
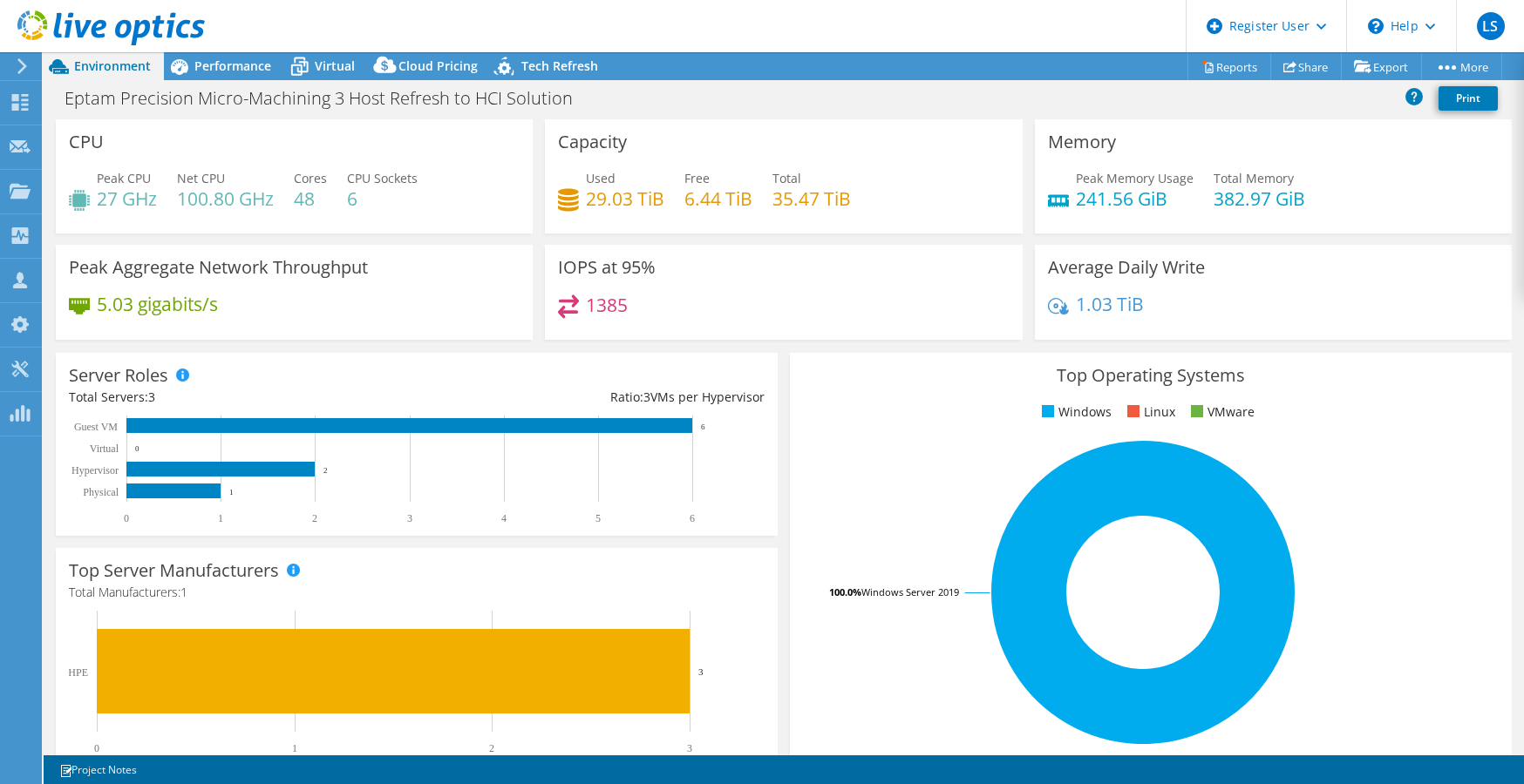
click at [1181, 656] on icon at bounding box center [1143, 593] width 306 height 305
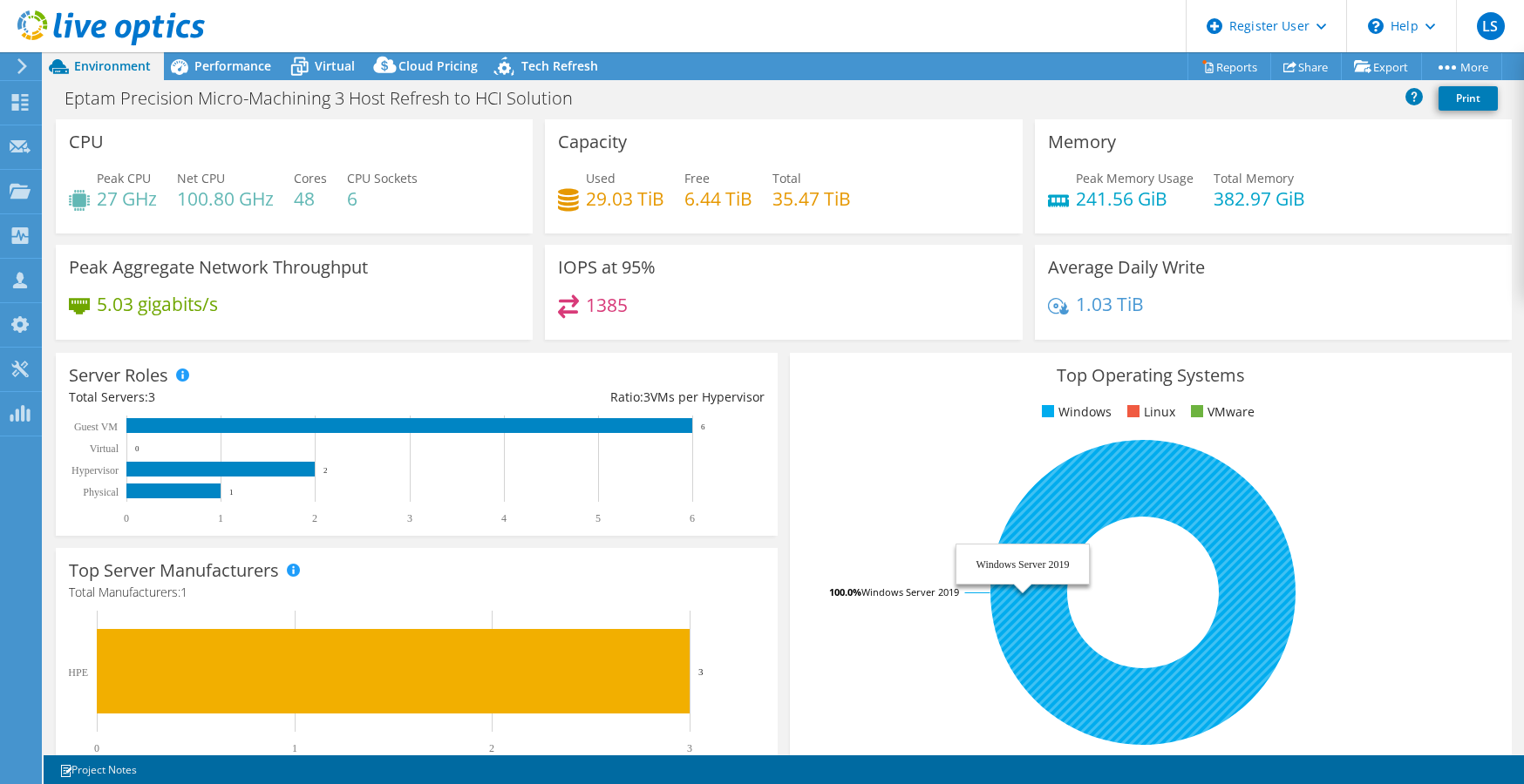
click at [1298, 559] on rect at bounding box center [1143, 593] width 680 height 305
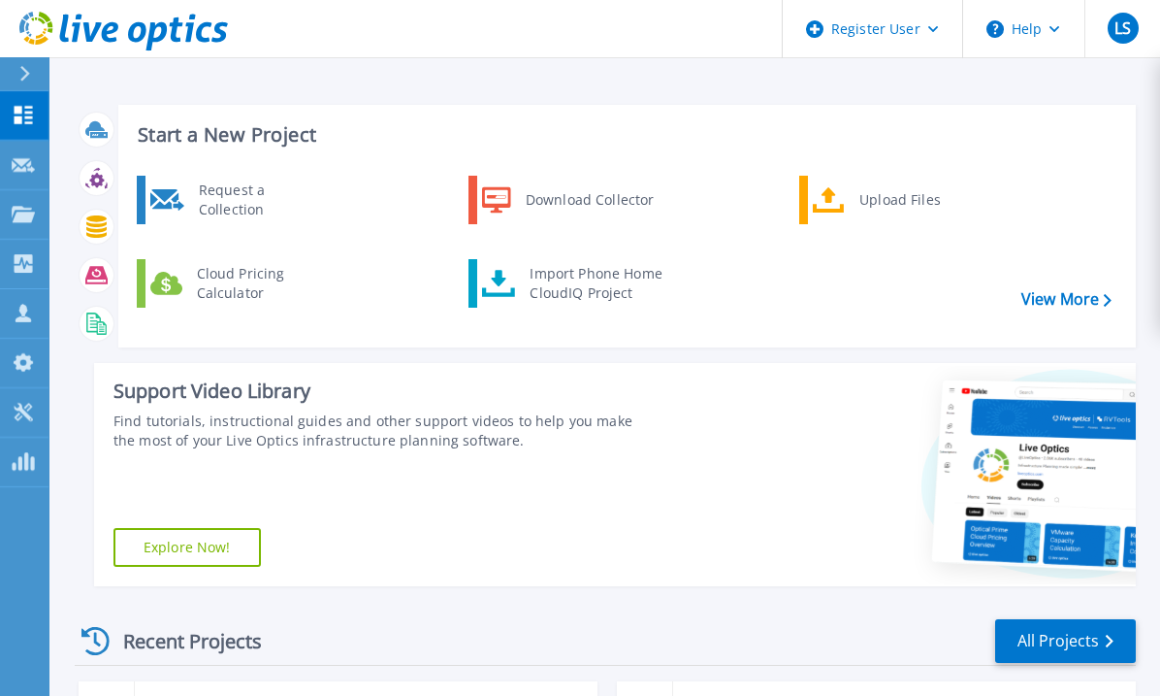
click at [30, 571] on div "Dashboard Dashboard Request Capture Request Capture Projects Projects Search Pr…" at bounding box center [24, 394] width 49 height 606
drag, startPoint x: 11, startPoint y: 552, endPoint x: 253, endPoint y: 372, distance: 302.3
click at [13, 552] on div "Dashboard Dashboard Request Capture Request Capture Projects Projects Search Pr…" at bounding box center [24, 394] width 49 height 606
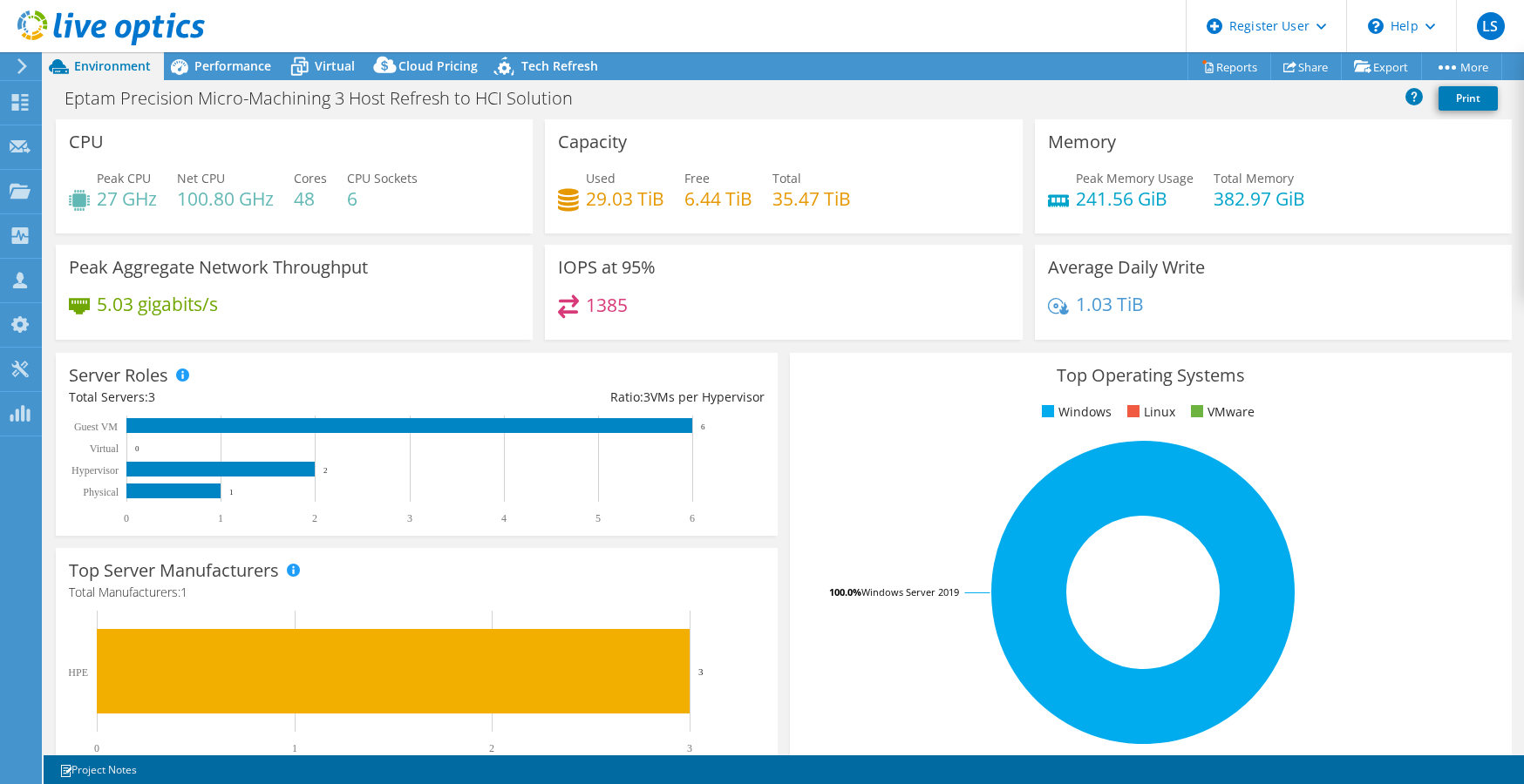
select select "USD"
